Goal: Information Seeking & Learning: Learn about a topic

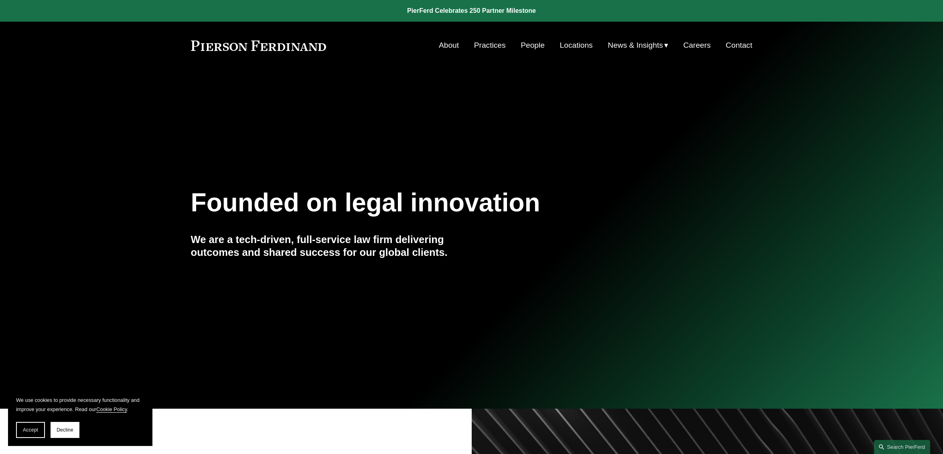
click at [530, 45] on link "People" at bounding box center [532, 45] width 24 height 15
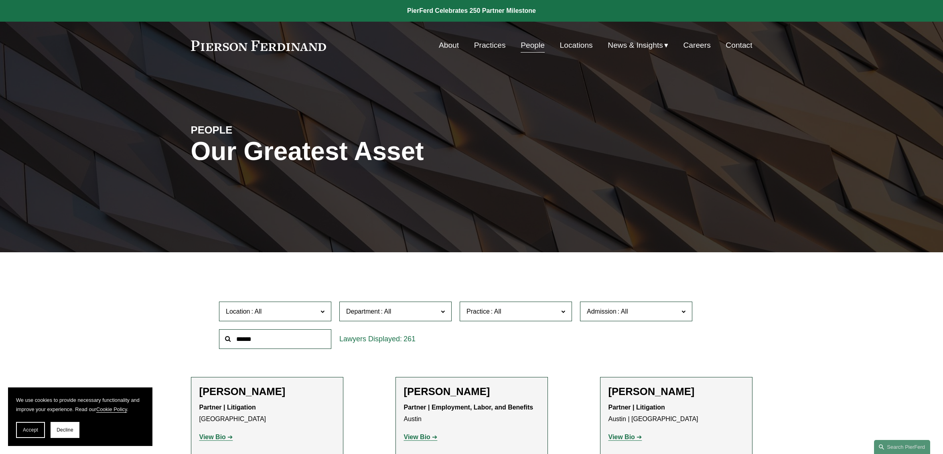
click at [287, 340] on input "text" at bounding box center [275, 339] width 112 height 20
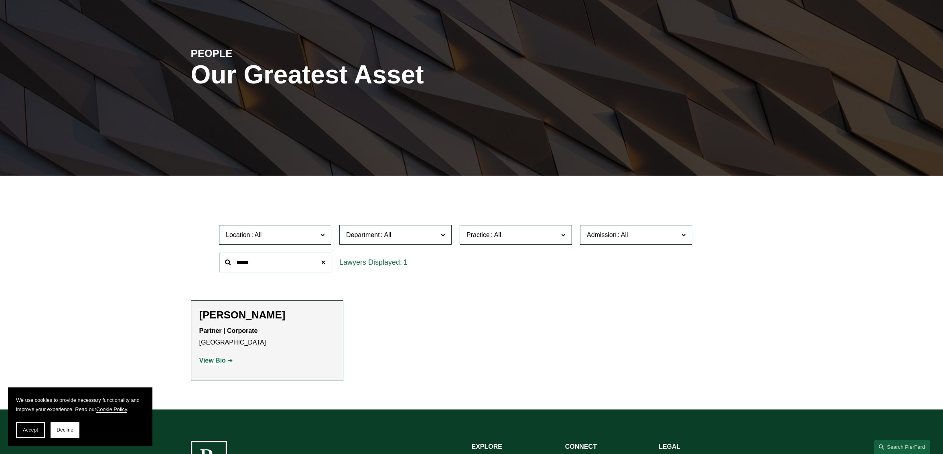
scroll to position [160, 0]
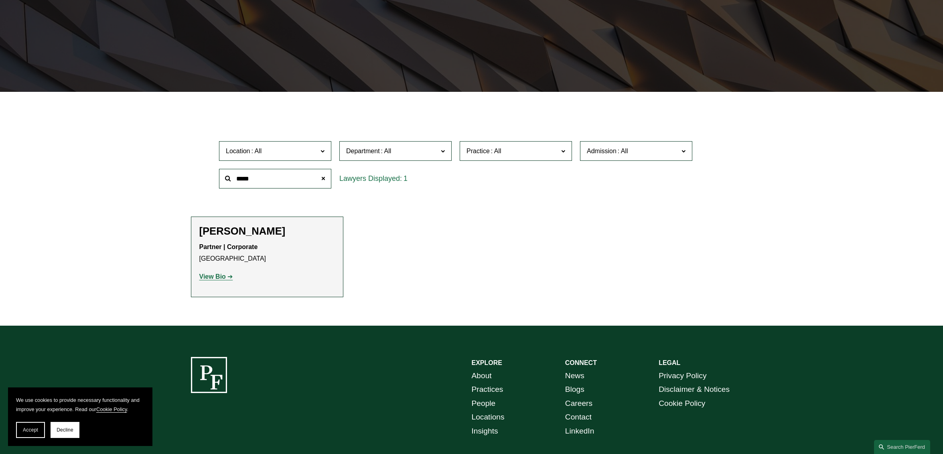
drag, startPoint x: 272, startPoint y: 182, endPoint x: 215, endPoint y: 173, distance: 57.5
click at [215, 173] on div "*****" at bounding box center [275, 179] width 120 height 28
drag, startPoint x: 274, startPoint y: 177, endPoint x: 211, endPoint y: 176, distance: 63.0
click at [212, 176] on div "Location All Atlanta Austin Boston Charlotte Chicago Cincinnati Cleveland Colum…" at bounding box center [471, 164] width 561 height 55
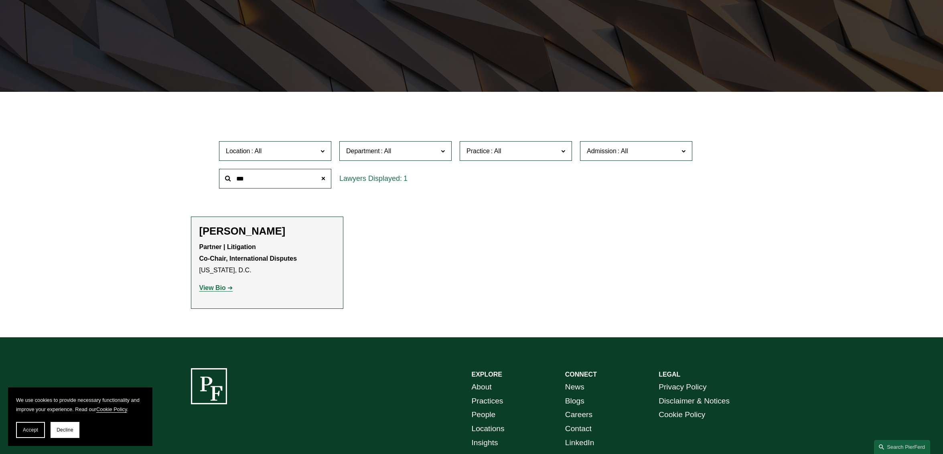
click at [236, 179] on input "***" at bounding box center [275, 179] width 112 height 20
drag, startPoint x: 247, startPoint y: 180, endPoint x: 206, endPoint y: 174, distance: 42.2
click at [206, 174] on div "Location All Atlanta Austin Boston Charlotte Chicago Cincinnati Cleveland Colum…" at bounding box center [471, 164] width 561 height 55
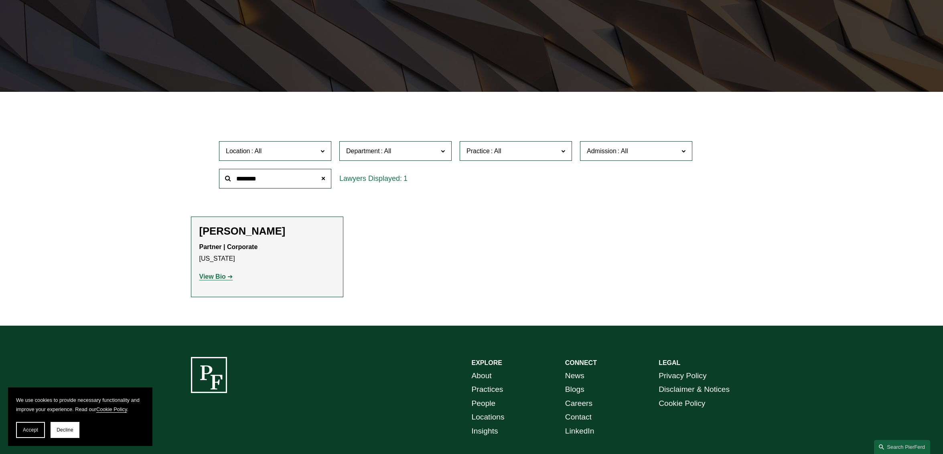
drag, startPoint x: 217, startPoint y: 177, endPoint x: 196, endPoint y: 176, distance: 20.5
click at [196, 176] on div "Location All Atlanta Austin Boston Charlotte Chicago Cincinnati Cleveland Colum…" at bounding box center [471, 164] width 561 height 55
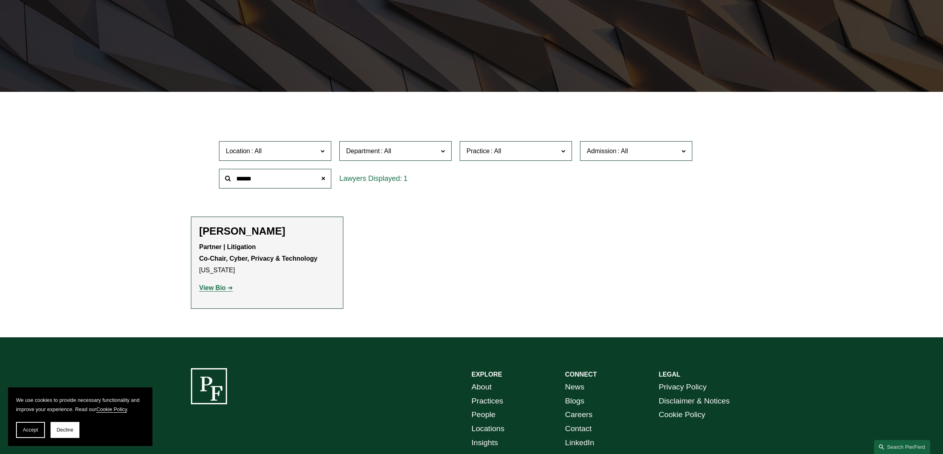
drag, startPoint x: 260, startPoint y: 180, endPoint x: 203, endPoint y: 174, distance: 57.2
click at [203, 174] on div "Location All Atlanta Austin Boston Charlotte Chicago Cincinnati Cleveland Colum…" at bounding box center [471, 164] width 561 height 55
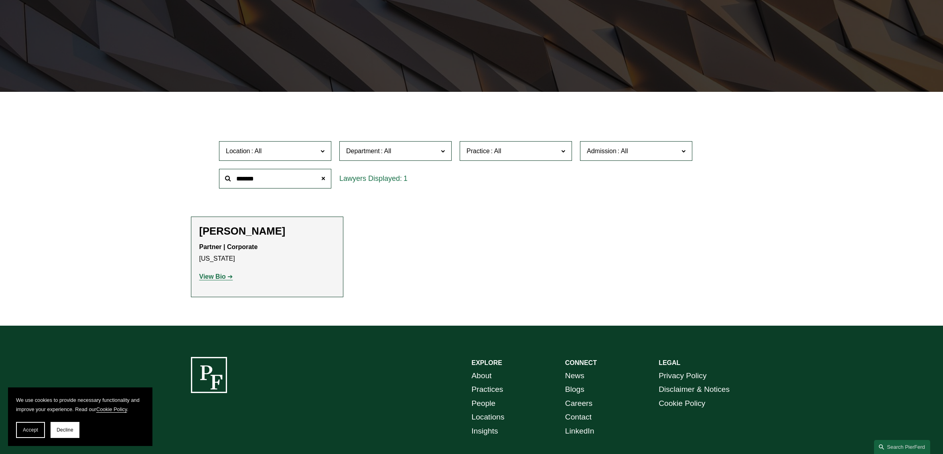
drag, startPoint x: 270, startPoint y: 181, endPoint x: 181, endPoint y: 172, distance: 89.5
click at [181, 172] on ul "Filter Location All Atlanta Austin Boston Charlotte Chicago Cincinnati Clevelan…" at bounding box center [471, 205] width 618 height 184
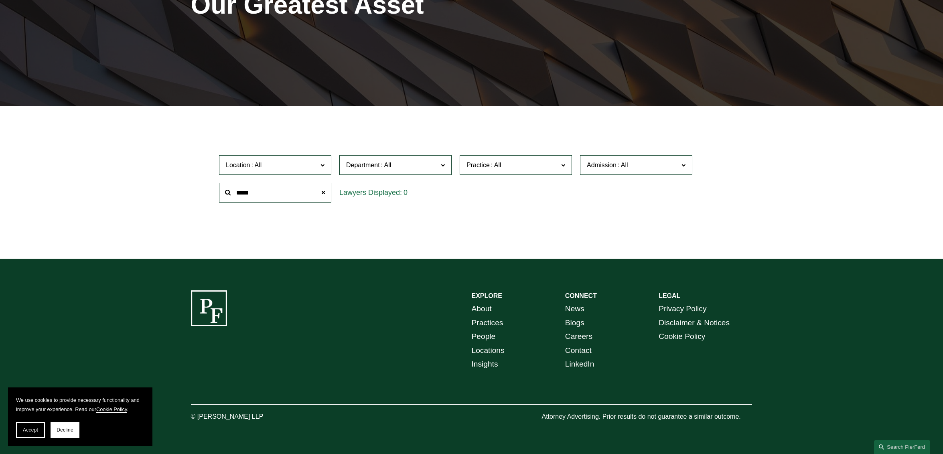
click at [241, 191] on input "*****" at bounding box center [275, 193] width 112 height 20
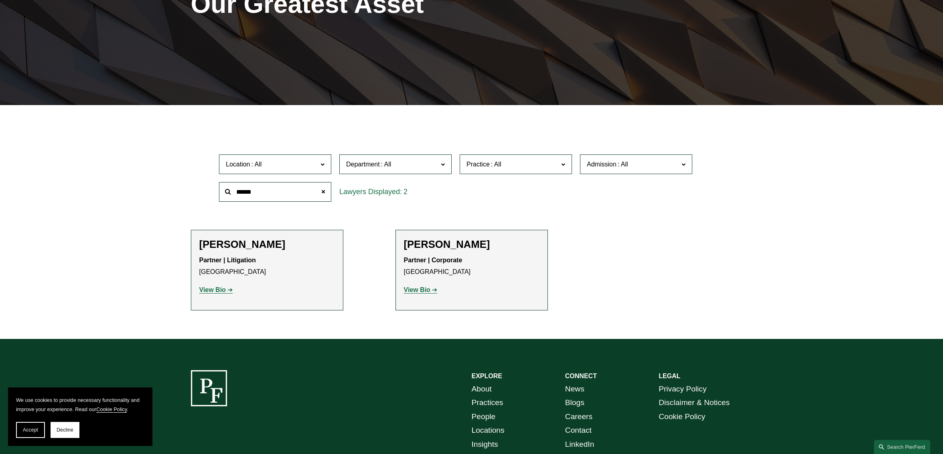
scroll to position [160, 0]
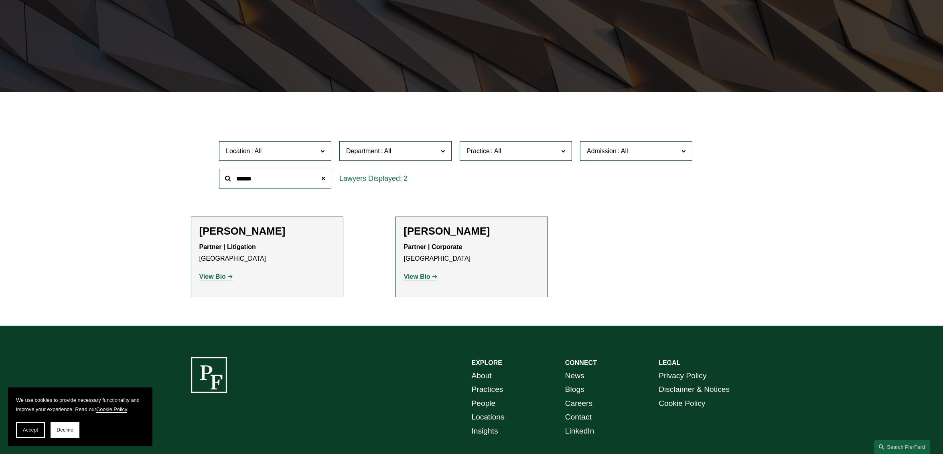
drag, startPoint x: 230, startPoint y: 177, endPoint x: 187, endPoint y: 174, distance: 43.4
click at [188, 175] on ul "Filter Location All Atlanta Austin Boston Charlotte Chicago Cincinnati Clevelan…" at bounding box center [471, 205] width 618 height 184
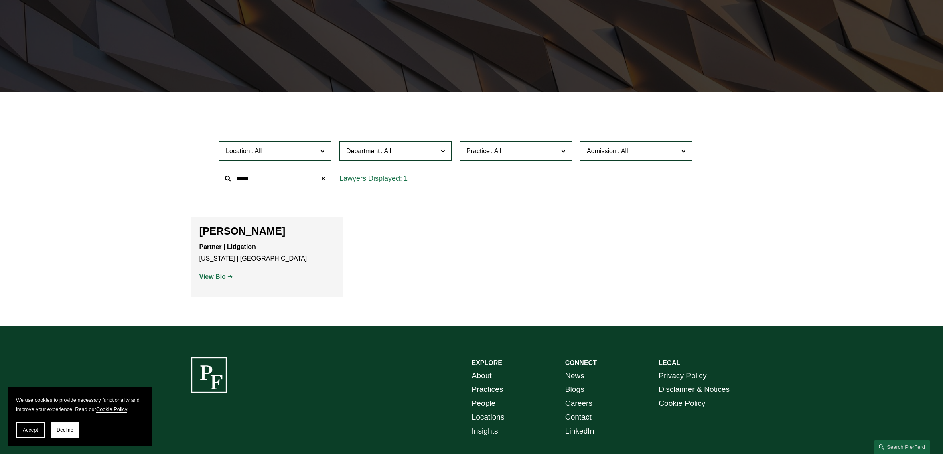
drag, startPoint x: 239, startPoint y: 178, endPoint x: 199, endPoint y: 174, distance: 40.7
click at [199, 174] on div "Location All Atlanta Austin Boston Charlotte Chicago Cincinnati Cleveland Colum…" at bounding box center [471, 164] width 561 height 55
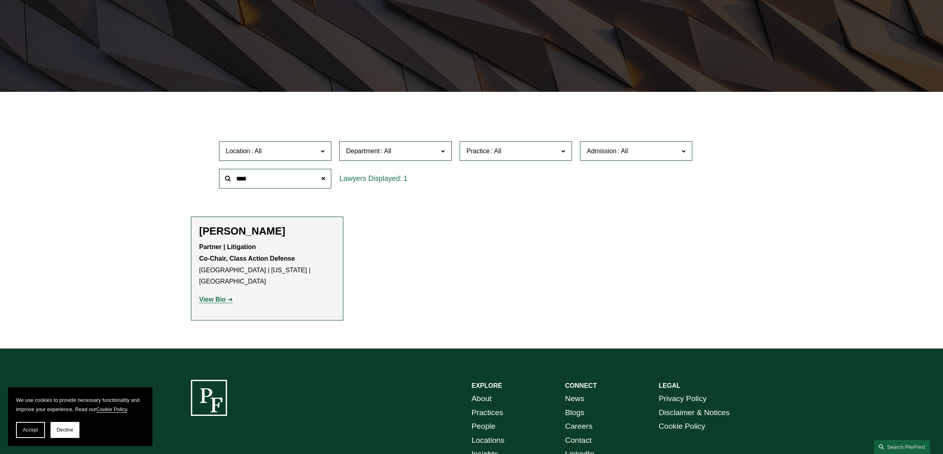
click at [233, 231] on h2 "Irene Oria" at bounding box center [267, 231] width 136 height 12
click at [223, 296] on strong "View Bio" at bounding box center [212, 299] width 26 height 7
drag, startPoint x: 184, startPoint y: 176, endPoint x: 179, endPoint y: 175, distance: 5.0
click at [181, 176] on ul "Filter Location All Atlanta Austin Boston Charlotte Chicago Cincinnati Clevelan…" at bounding box center [471, 216] width 618 height 207
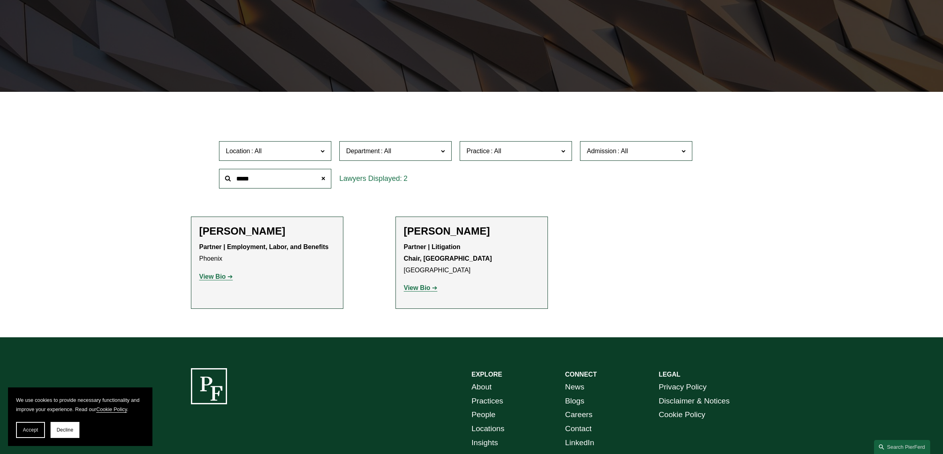
drag, startPoint x: 267, startPoint y: 179, endPoint x: 195, endPoint y: 179, distance: 72.2
click at [195, 179] on div "Location All Atlanta Austin Boston Charlotte Chicago Cincinnati Cleveland Colum…" at bounding box center [471, 164] width 561 height 55
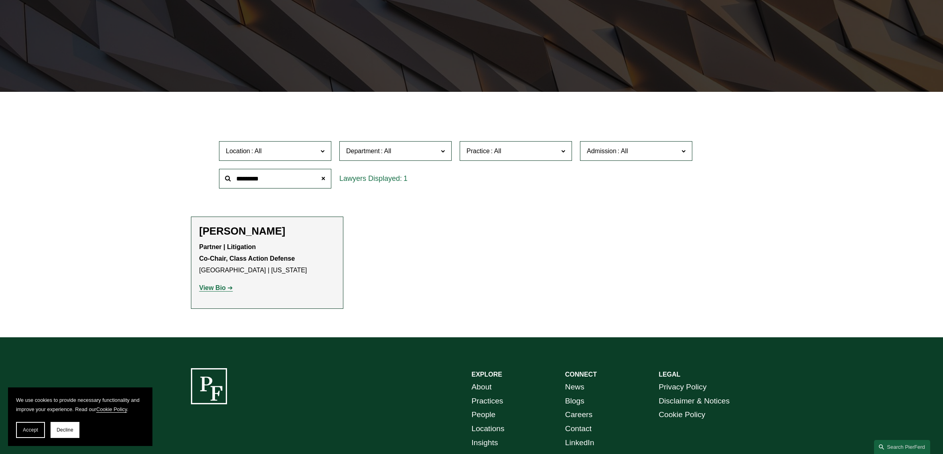
click at [217, 288] on strong "View Bio" at bounding box center [212, 287] width 26 height 7
drag, startPoint x: 282, startPoint y: 176, endPoint x: 169, endPoint y: 152, distance: 115.6
click at [174, 162] on ul "Filter Location All Atlanta Austin Boston Charlotte Chicago Cincinnati Clevelan…" at bounding box center [471, 211] width 618 height 196
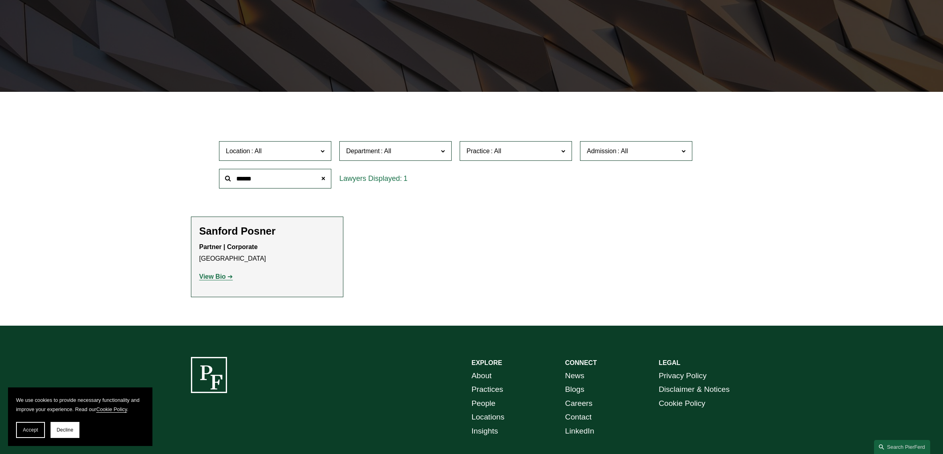
drag, startPoint x: 210, startPoint y: 172, endPoint x: 153, endPoint y: 161, distance: 58.3
click at [153, 161] on div "Filter Location All Atlanta Austin Boston Charlotte Chicago Cincinnati Clevelan…" at bounding box center [471, 215] width 943 height 222
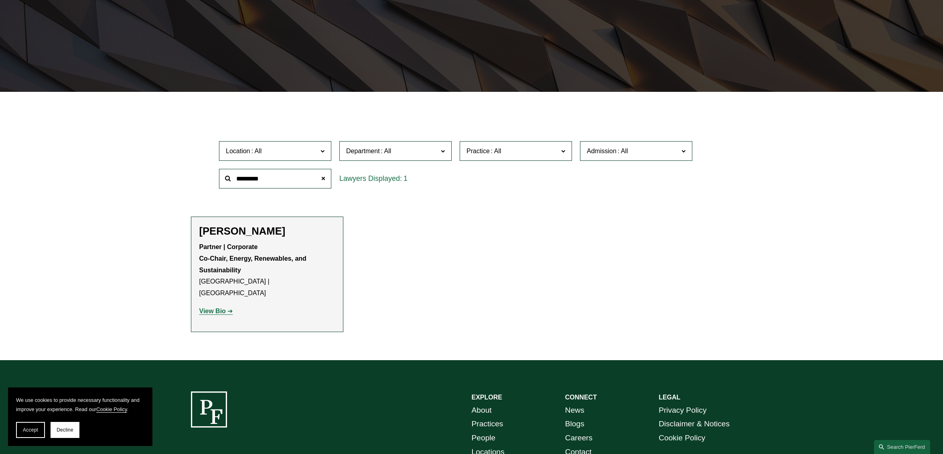
click at [214, 308] on strong "View Bio" at bounding box center [212, 311] width 26 height 7
drag, startPoint x: 265, startPoint y: 178, endPoint x: 178, endPoint y: 157, distance: 89.1
click at [178, 157] on ul "Filter Location All Atlanta Austin Boston Charlotte Chicago Cincinnati Clevelan…" at bounding box center [471, 222] width 618 height 218
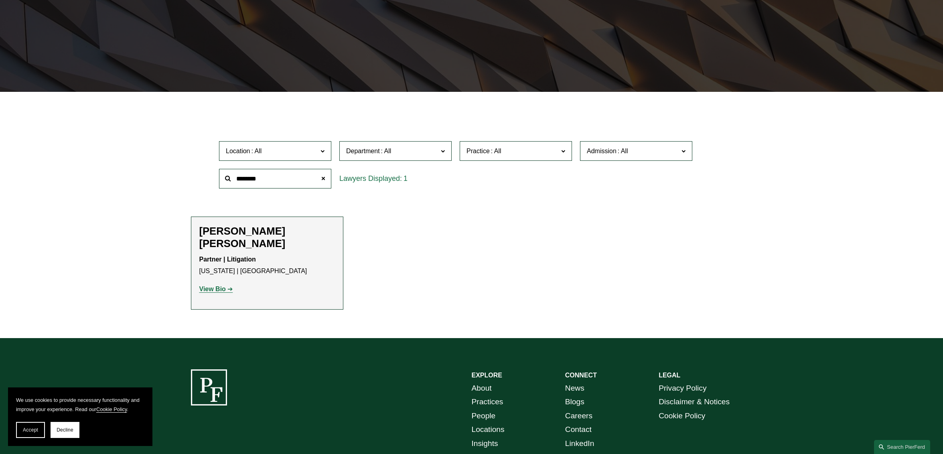
click at [216, 285] on strong "View Bio" at bounding box center [212, 288] width 26 height 7
drag, startPoint x: 279, startPoint y: 184, endPoint x: 180, endPoint y: 157, distance: 102.6
click at [181, 157] on ul "Filter Location All Atlanta Austin Boston Charlotte Chicago Cincinnati Clevelan…" at bounding box center [471, 211] width 618 height 196
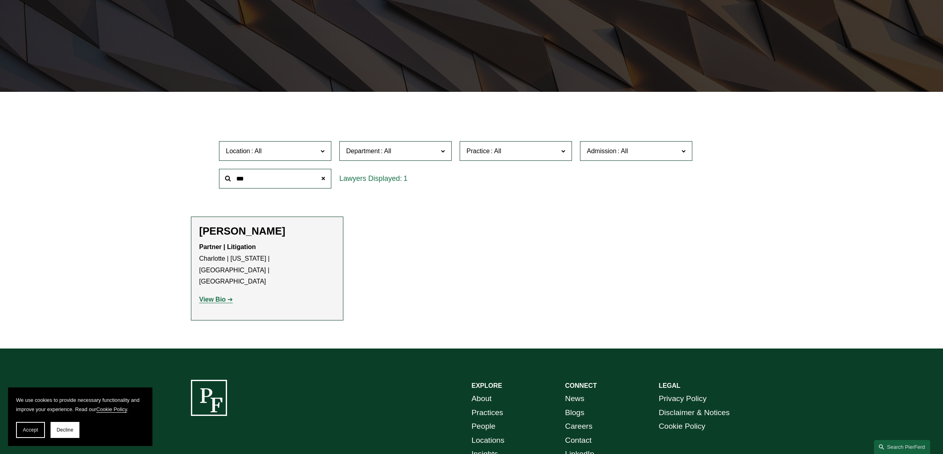
drag, startPoint x: 269, startPoint y: 179, endPoint x: 172, endPoint y: 166, distance: 98.2
click at [173, 168] on ul "Filter Location All Atlanta Austin Boston Charlotte Chicago Cincinnati Clevelan…" at bounding box center [471, 216] width 618 height 207
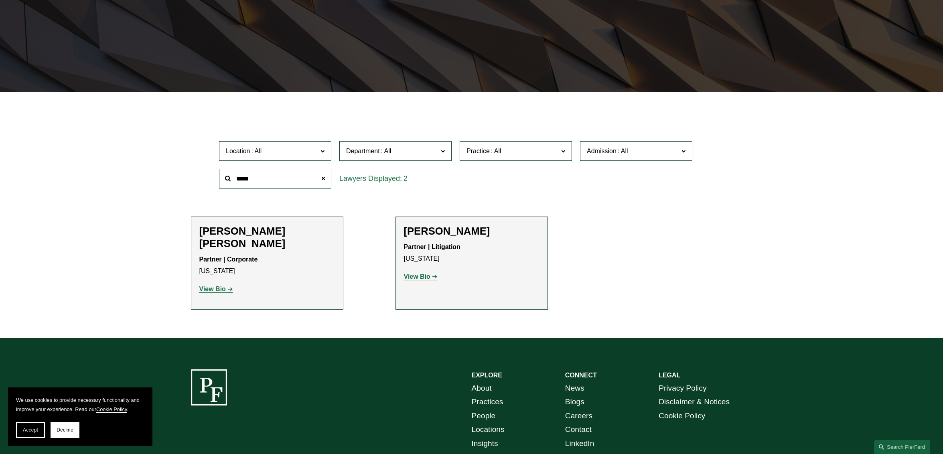
drag, startPoint x: 279, startPoint y: 181, endPoint x: 186, endPoint y: 172, distance: 93.9
click at [186, 172] on ul "Filter Location All Atlanta Austin Boston Charlotte Chicago Cincinnati Clevelan…" at bounding box center [471, 211] width 618 height 196
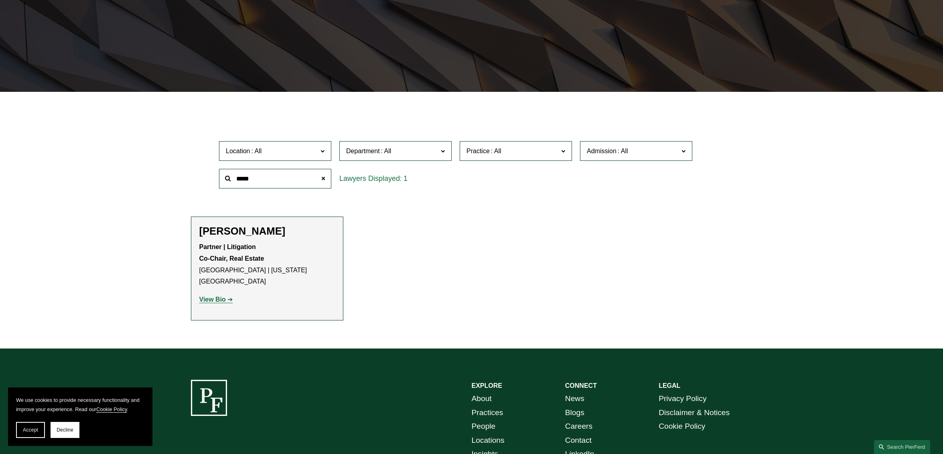
click at [216, 296] on strong "View Bio" at bounding box center [212, 299] width 26 height 7
drag, startPoint x: 275, startPoint y: 182, endPoint x: 166, endPoint y: 171, distance: 110.0
click at [166, 171] on ul "Filter Location All Atlanta Austin Boston Charlotte Chicago Cincinnati Clevelan…" at bounding box center [471, 216] width 618 height 207
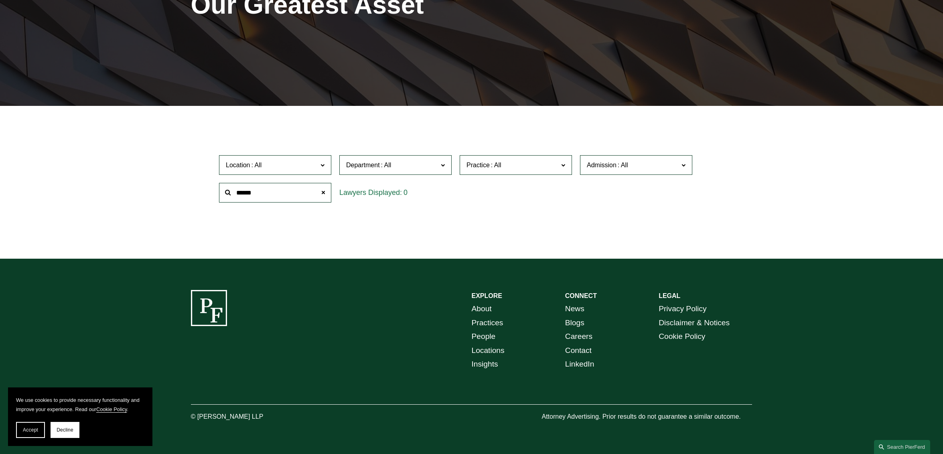
scroll to position [147, 0]
click at [264, 187] on input "******" at bounding box center [275, 193] width 112 height 20
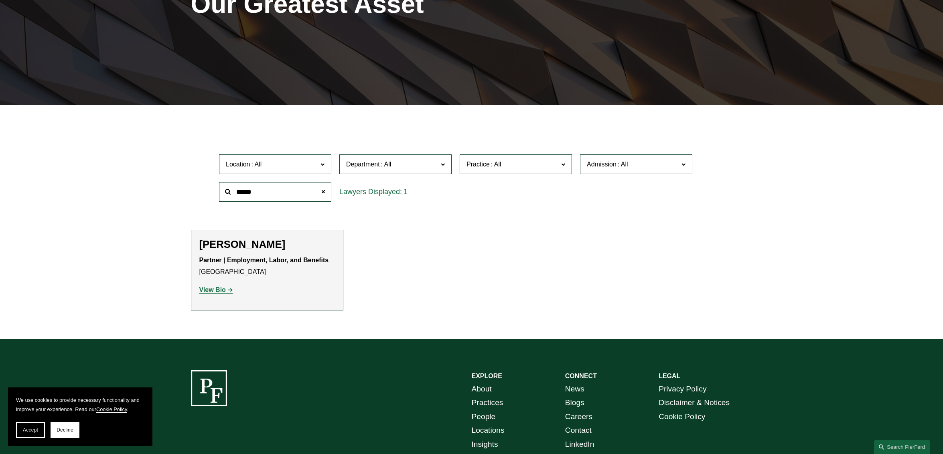
scroll to position [160, 0]
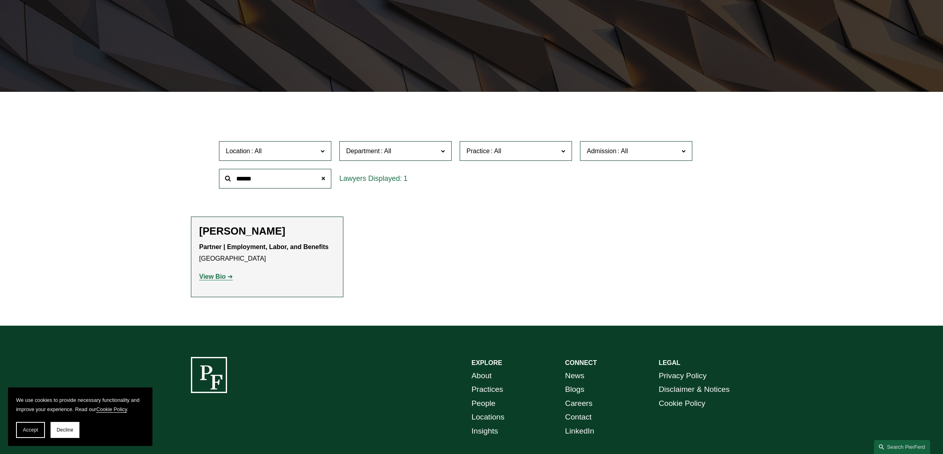
drag, startPoint x: 281, startPoint y: 176, endPoint x: 179, endPoint y: 151, distance: 104.9
click at [180, 151] on ul "Filter Location All Atlanta Austin Boston Charlotte Chicago Cincinnati Clevelan…" at bounding box center [471, 205] width 618 height 184
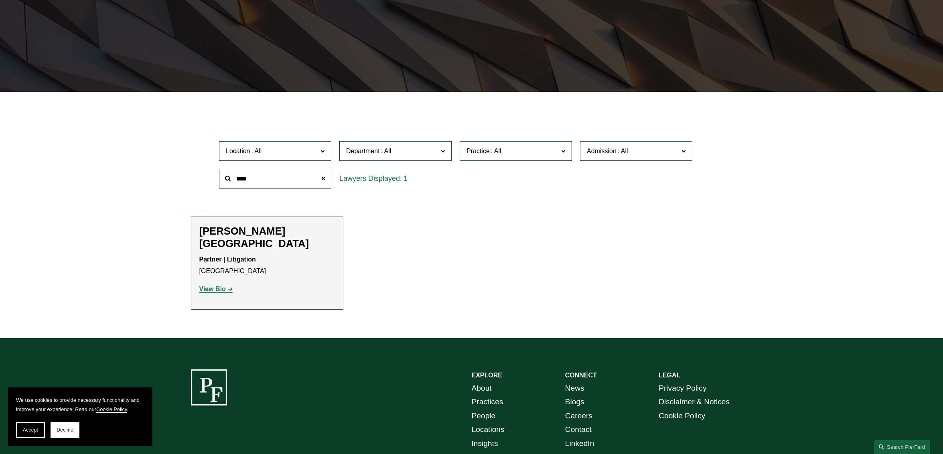
drag, startPoint x: 278, startPoint y: 183, endPoint x: 187, endPoint y: 157, distance: 94.7
click at [187, 157] on ul "Filter Location All Atlanta Austin Boston Charlotte Chicago Cincinnati Clevelan…" at bounding box center [471, 211] width 618 height 196
click at [215, 285] on strong "View Bio" at bounding box center [212, 288] width 26 height 7
drag, startPoint x: 275, startPoint y: 181, endPoint x: 157, endPoint y: 147, distance: 122.3
click at [159, 148] on div "Filter Location All Atlanta Austin Boston Charlotte Chicago Cincinnati Clevelan…" at bounding box center [471, 221] width 943 height 234
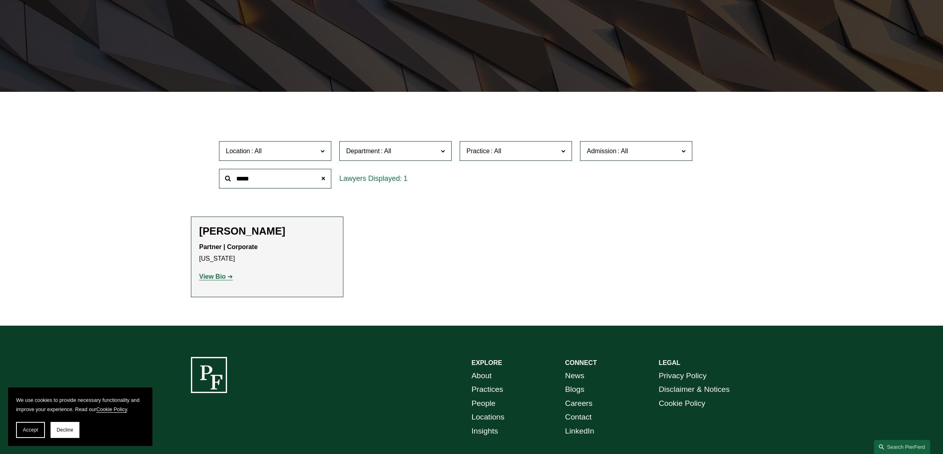
drag, startPoint x: 269, startPoint y: 174, endPoint x: 198, endPoint y: 170, distance: 70.7
click at [198, 170] on div "Location All Atlanta Austin Boston Charlotte Chicago Cincinnati Cleveland Colum…" at bounding box center [471, 164] width 561 height 55
drag, startPoint x: 278, startPoint y: 178, endPoint x: 160, endPoint y: 142, distance: 123.7
click at [167, 146] on ul "Filter Location All Atlanta Austin Boston Charlotte Chicago Cincinnati Clevelan…" at bounding box center [471, 205] width 618 height 184
click at [210, 275] on strong "View Bio" at bounding box center [212, 276] width 26 height 7
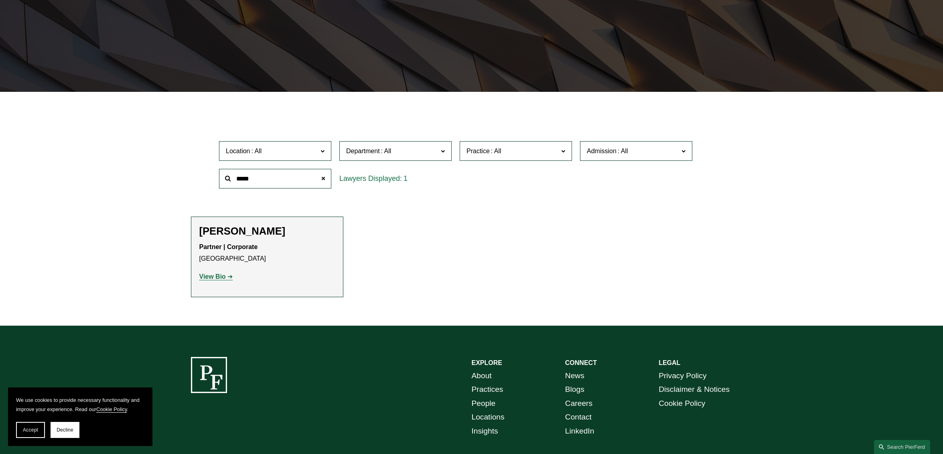
drag, startPoint x: 267, startPoint y: 180, endPoint x: 165, endPoint y: 169, distance: 102.0
click at [166, 169] on ul "Filter Location All Atlanta Austin Boston Charlotte Chicago Cincinnati Clevelan…" at bounding box center [471, 205] width 618 height 184
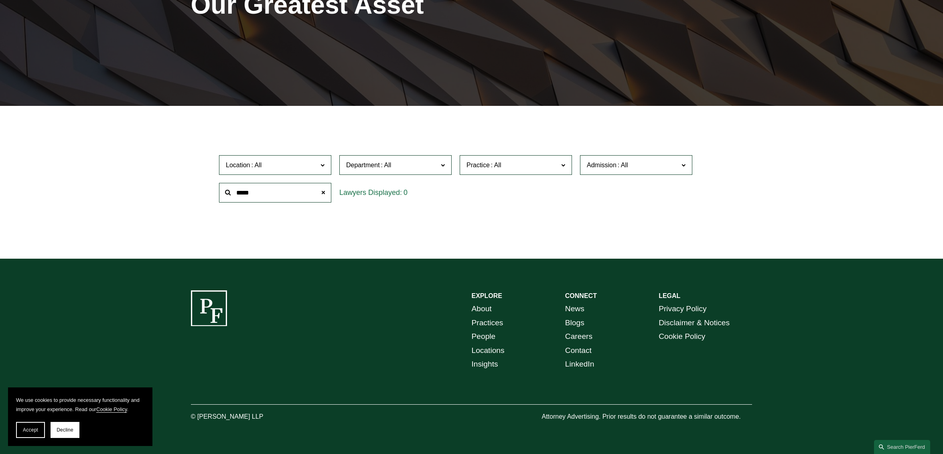
click at [237, 180] on div "*****" at bounding box center [275, 193] width 120 height 28
click at [238, 191] on input "*****" at bounding box center [275, 193] width 112 height 20
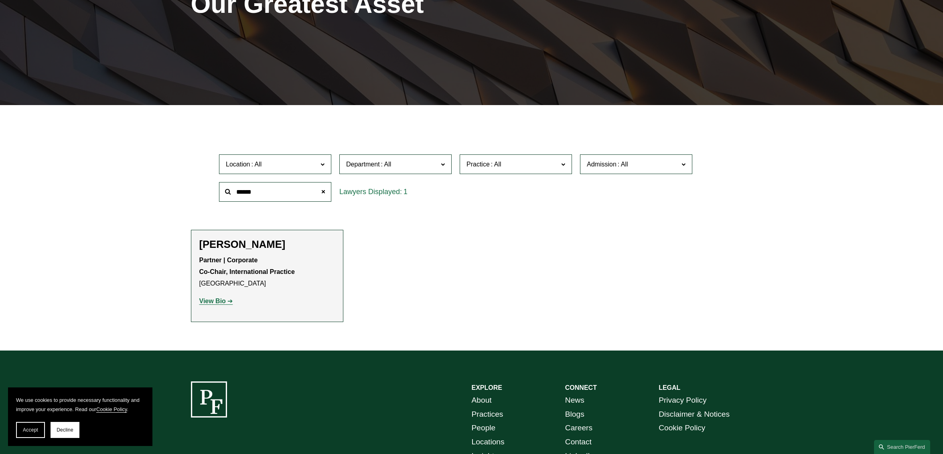
click at [221, 302] on strong "View Bio" at bounding box center [212, 300] width 26 height 7
drag, startPoint x: 254, startPoint y: 190, endPoint x: 168, endPoint y: 181, distance: 86.2
click at [168, 181] on ul "Filter Location All Atlanta Austin Boston Charlotte Chicago Cincinnati Clevelan…" at bounding box center [471, 224] width 618 height 196
type input "********"
click at [215, 297] on strong "View Bio" at bounding box center [212, 300] width 26 height 7
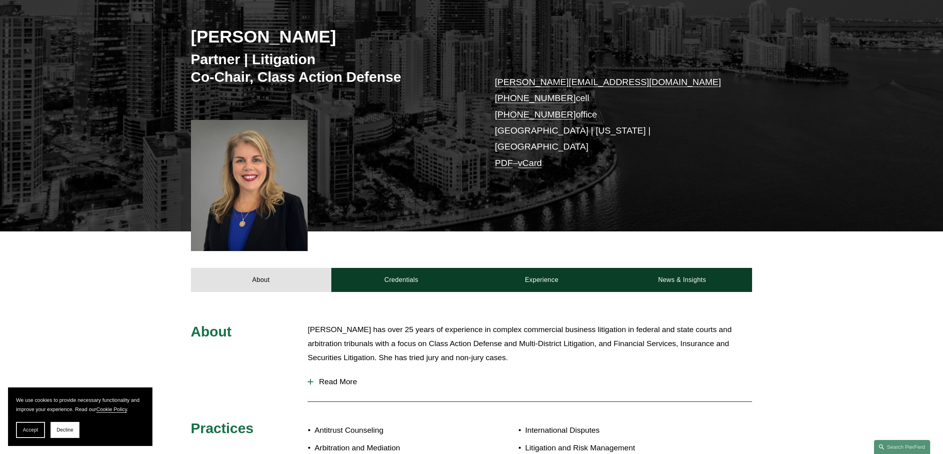
scroll to position [200, 0]
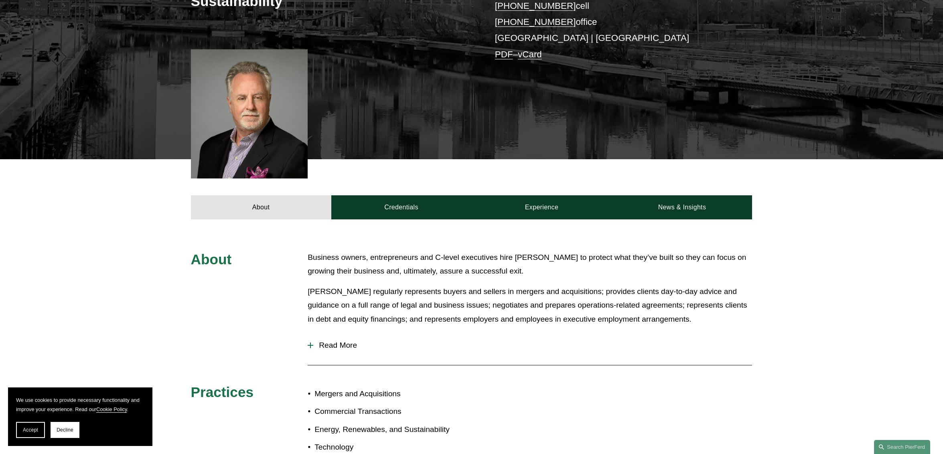
scroll to position [281, 0]
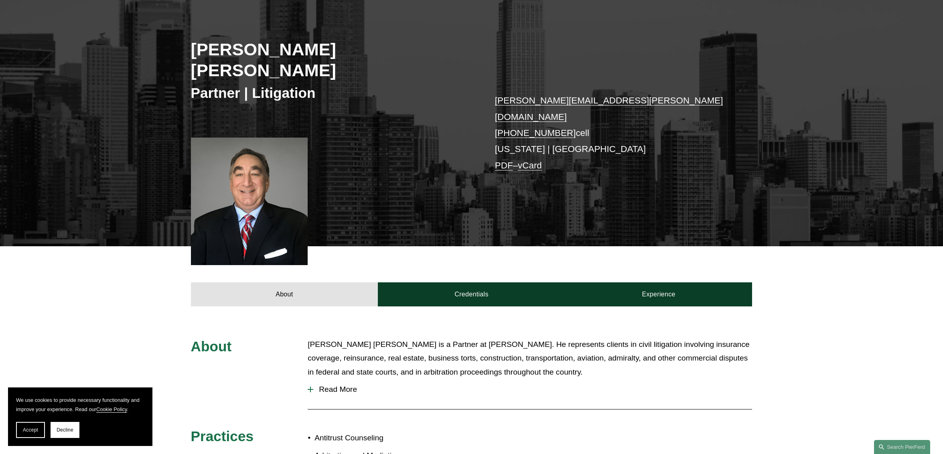
scroll to position [40, 0]
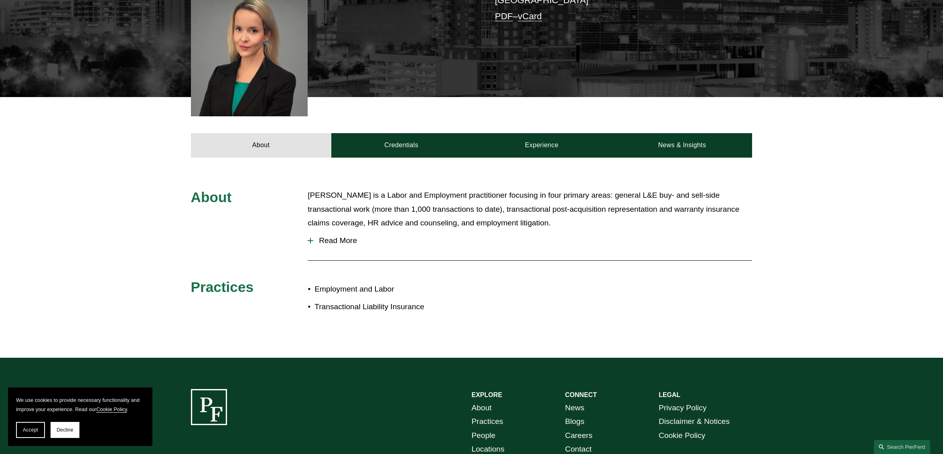
scroll to position [281, 0]
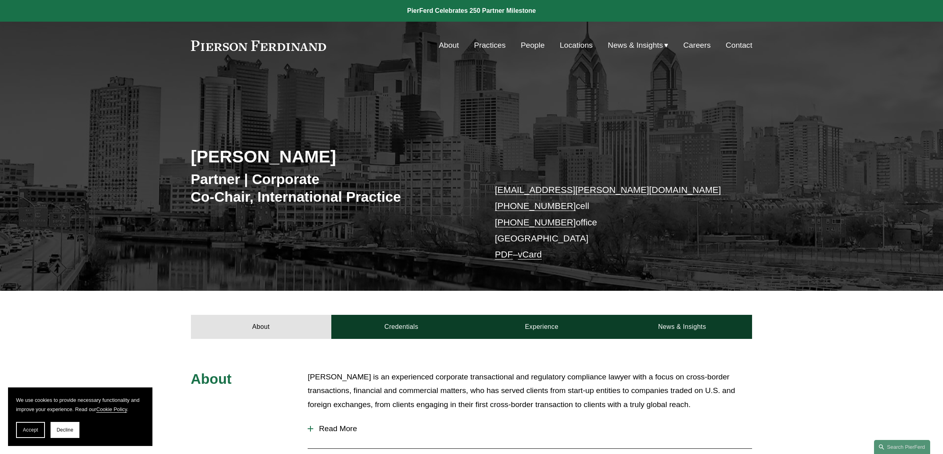
scroll to position [160, 0]
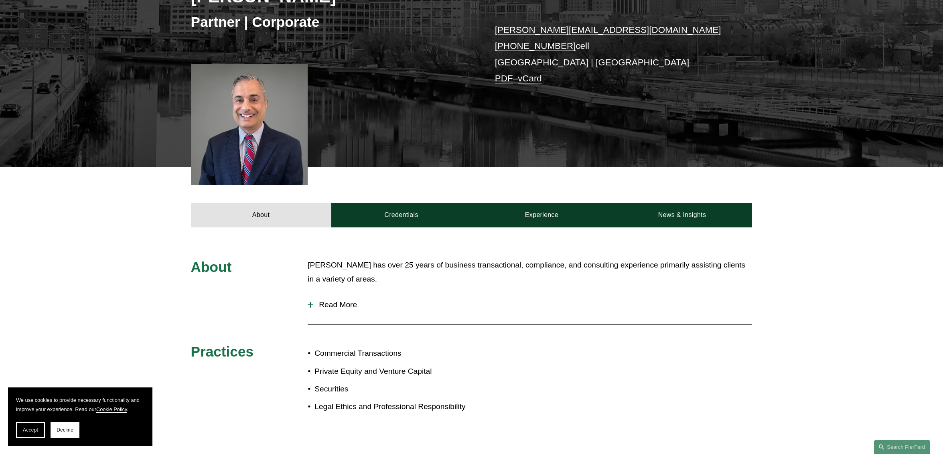
scroll to position [160, 0]
